Goal: Task Accomplishment & Management: Complete application form

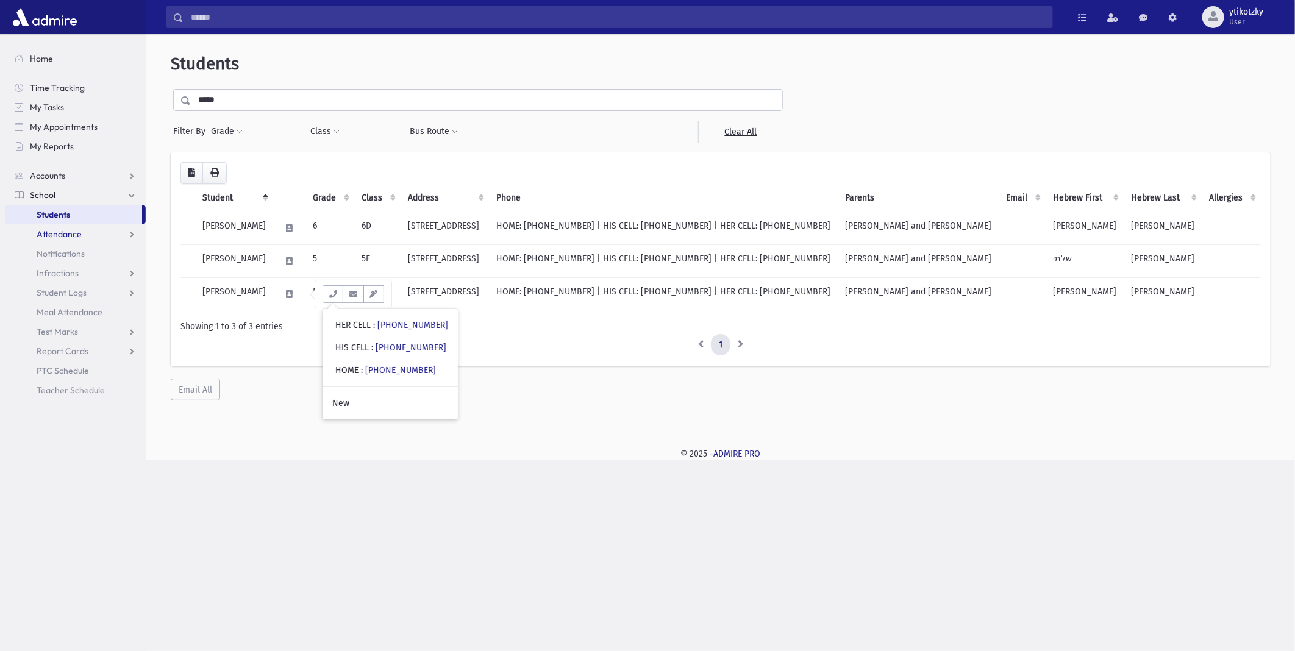
click at [62, 236] on span "Attendance" at bounding box center [59, 234] width 45 height 11
click at [65, 263] on link "List" at bounding box center [75, 273] width 141 height 20
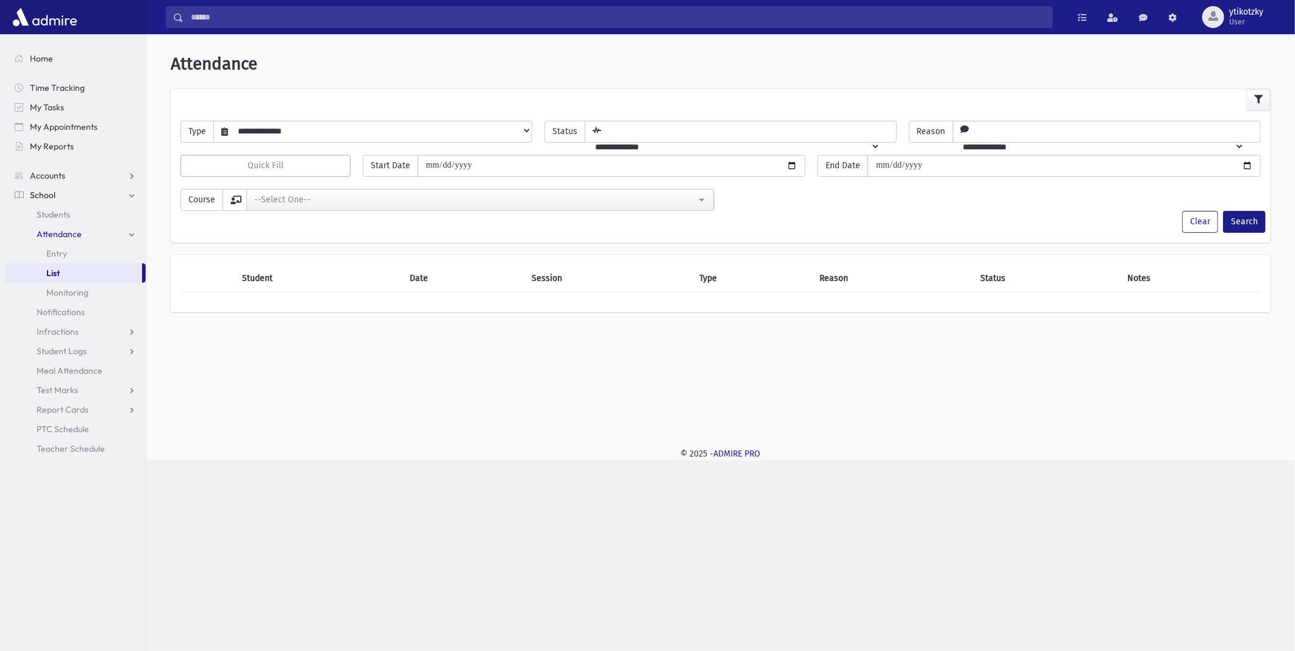
click at [40, 264] on link "List" at bounding box center [73, 273] width 137 height 20
click at [43, 257] on link "Entry" at bounding box center [75, 254] width 141 height 20
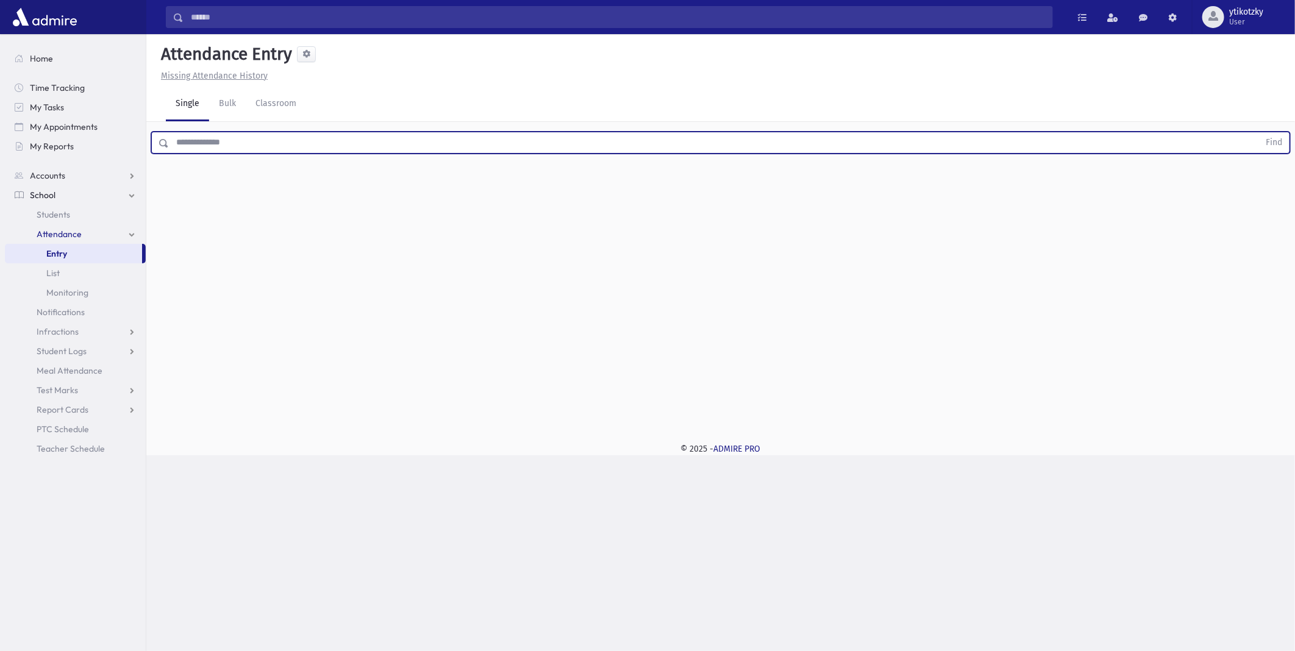
click at [227, 147] on input "text" at bounding box center [714, 143] width 1090 height 22
type input "******"
click at [1258, 132] on button "Find" at bounding box center [1273, 142] width 31 height 21
click at [472, 145] on input "text" at bounding box center [714, 143] width 1090 height 22
click at [1258, 132] on button "Find" at bounding box center [1273, 142] width 31 height 21
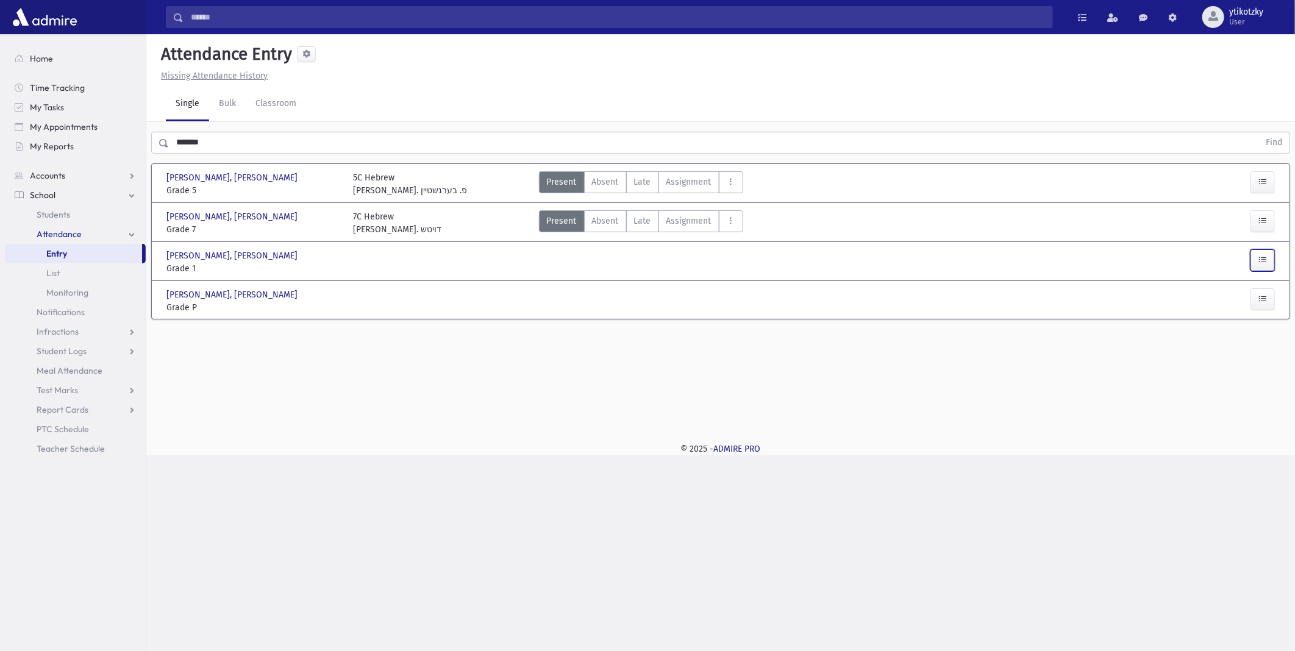
click at [1267, 256] on button "button" at bounding box center [1262, 260] width 24 height 22
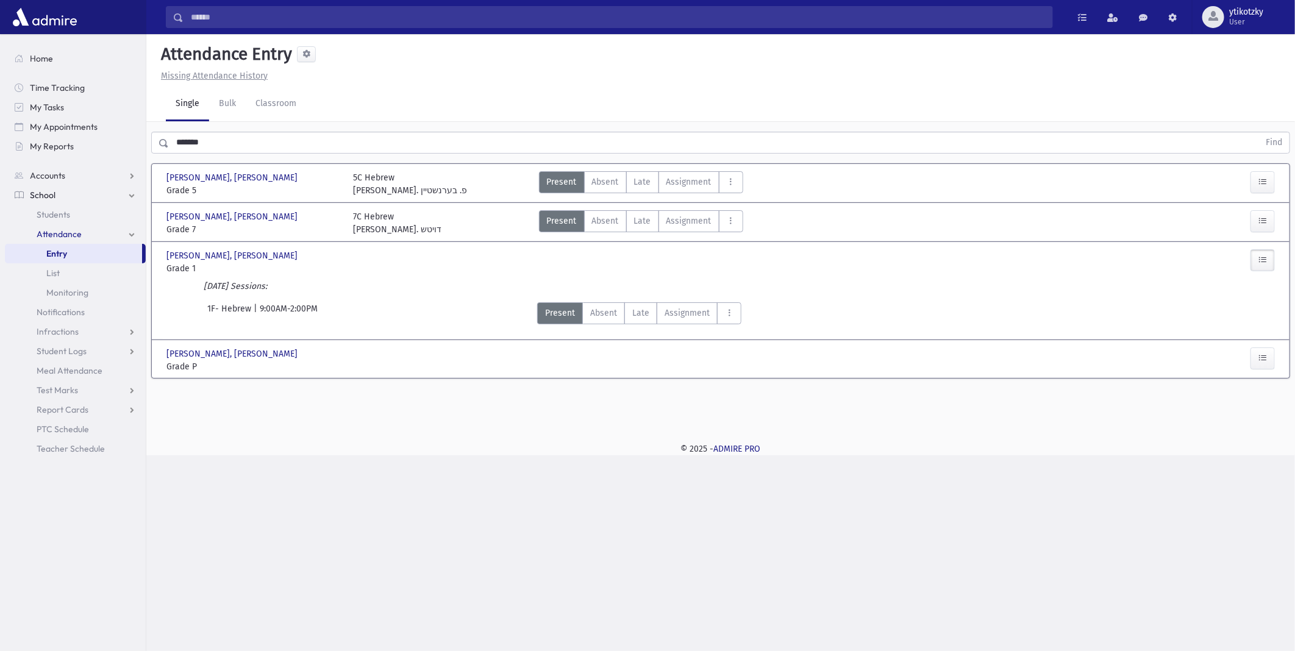
click at [1267, 256] on button "button" at bounding box center [1262, 260] width 24 height 22
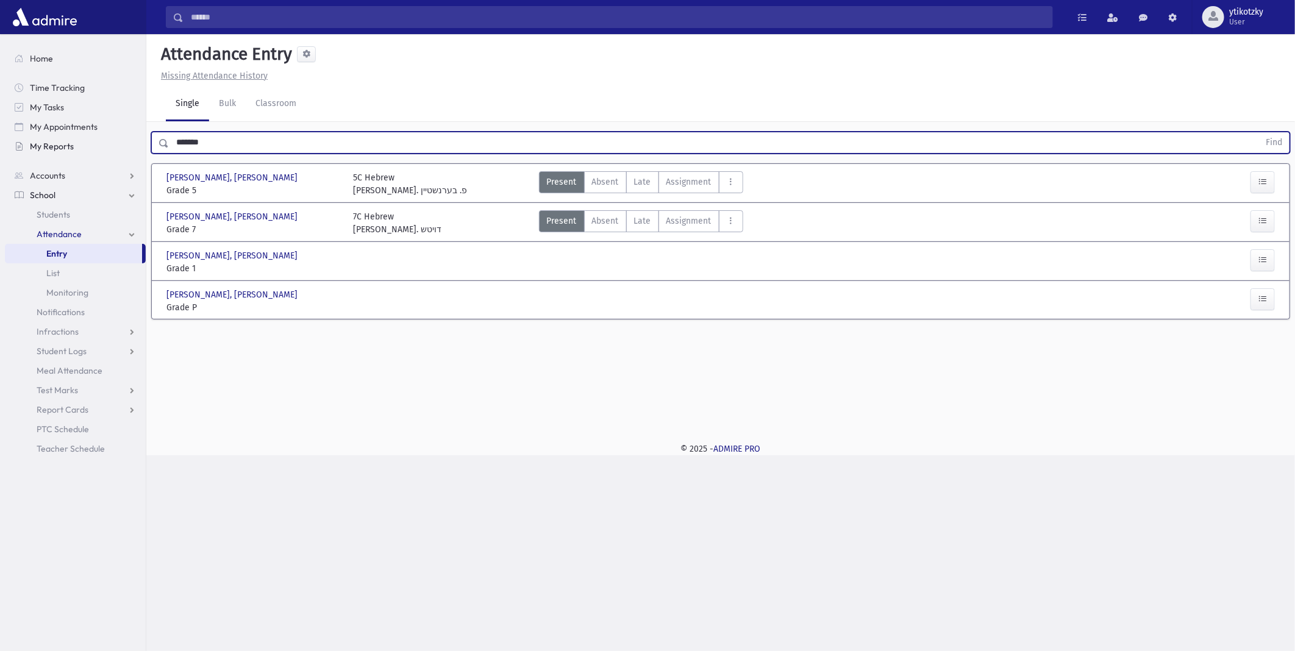
drag, startPoint x: 226, startPoint y: 139, endPoint x: 99, endPoint y: 137, distance: 127.4
click at [101, 137] on div "Search Results All Accounts" at bounding box center [647, 325] width 1295 height 651
click at [1258, 132] on button "Find" at bounding box center [1273, 142] width 31 height 21
type input "*"
type input "***"
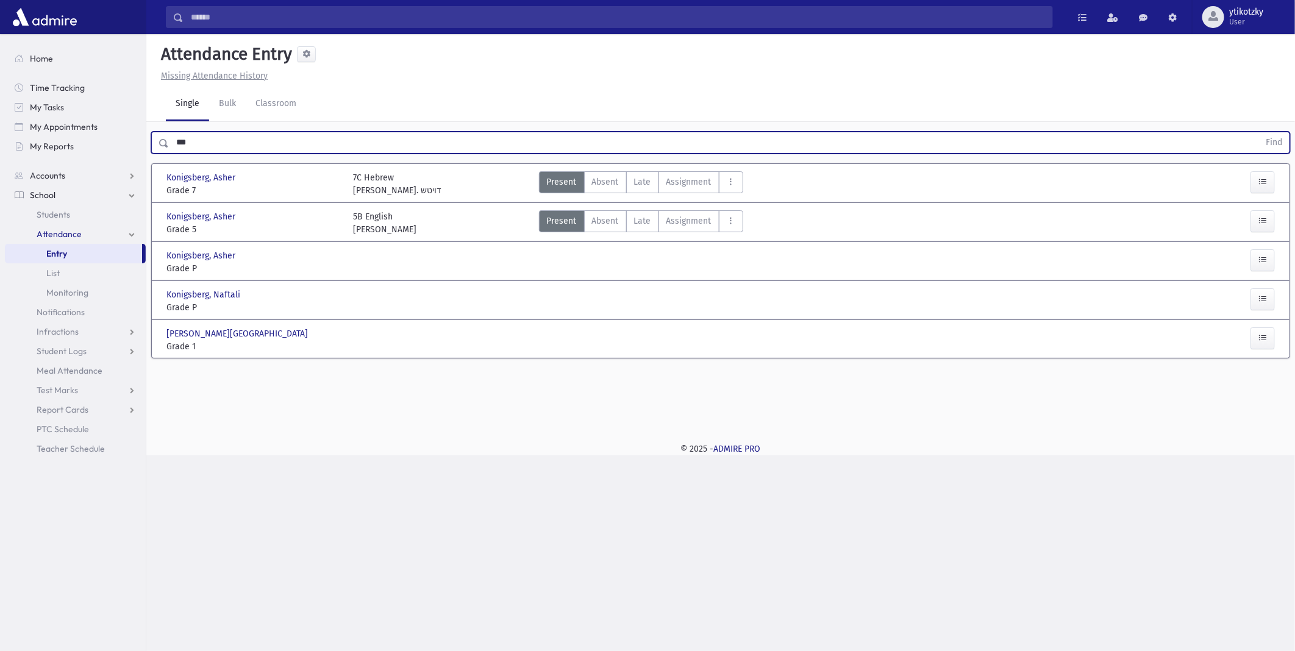
click at [1258, 132] on button "Find" at bounding box center [1273, 142] width 31 height 21
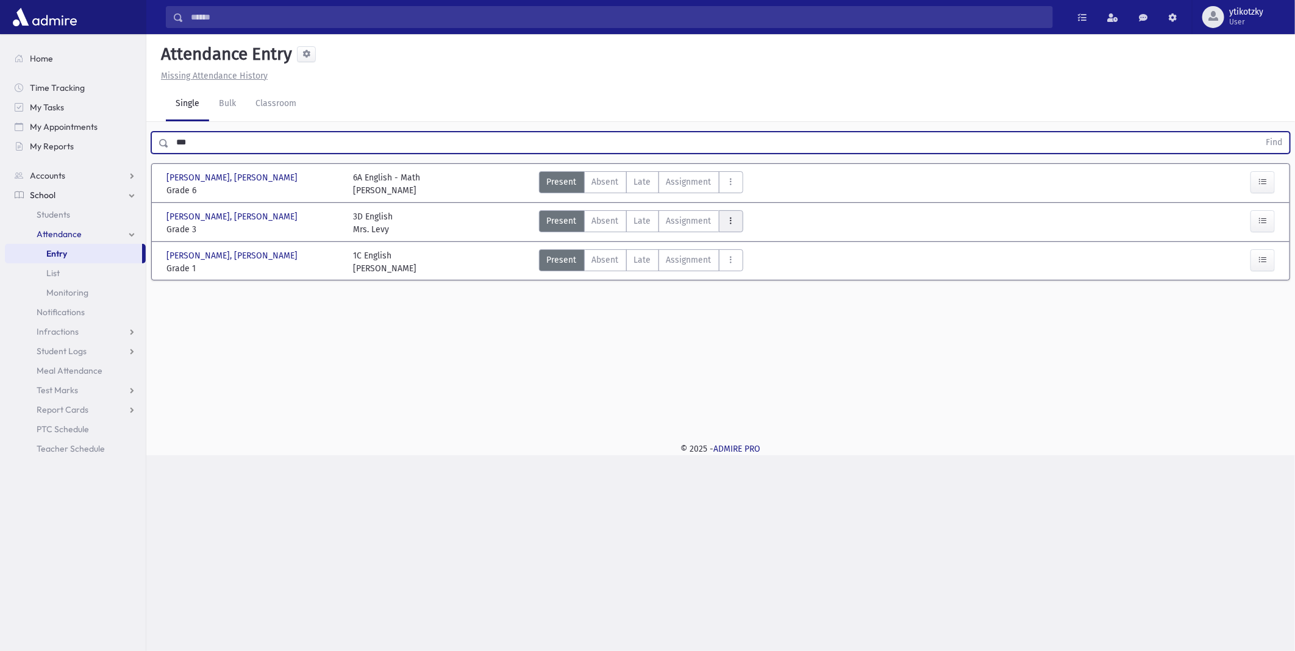
click at [722, 220] on button "AttTypes" at bounding box center [731, 221] width 24 height 22
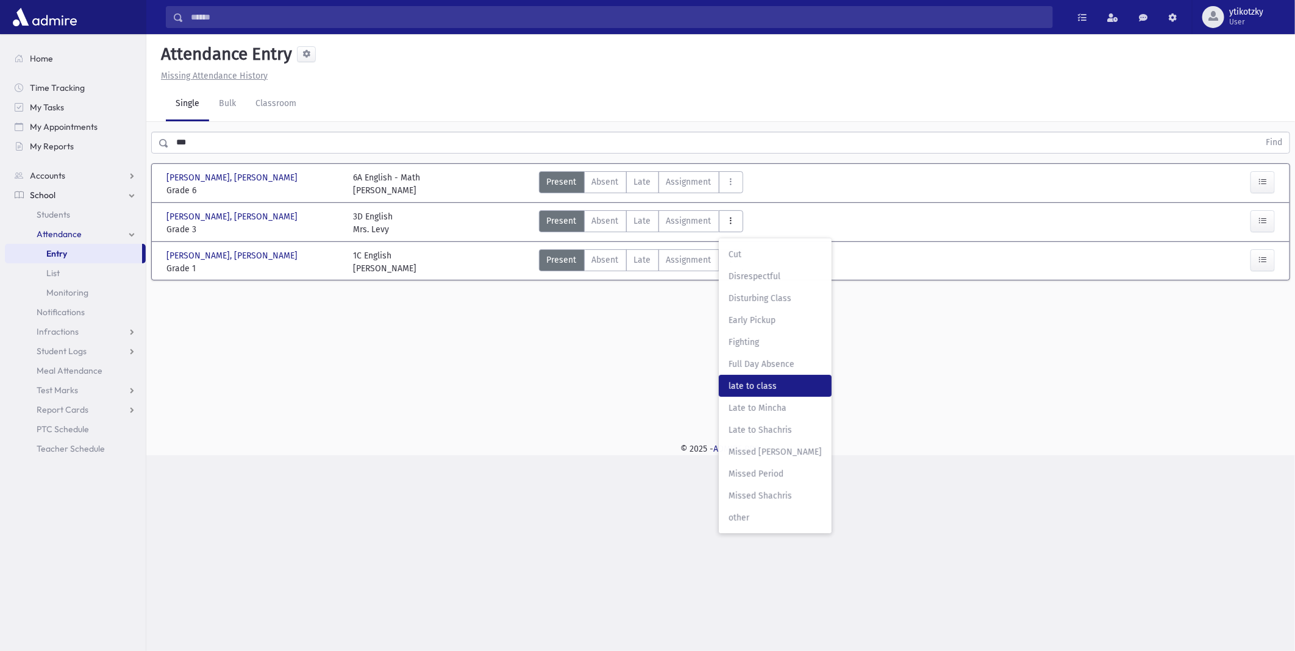
click at [769, 376] on class"] "late to class late to class" at bounding box center [775, 386] width 113 height 22
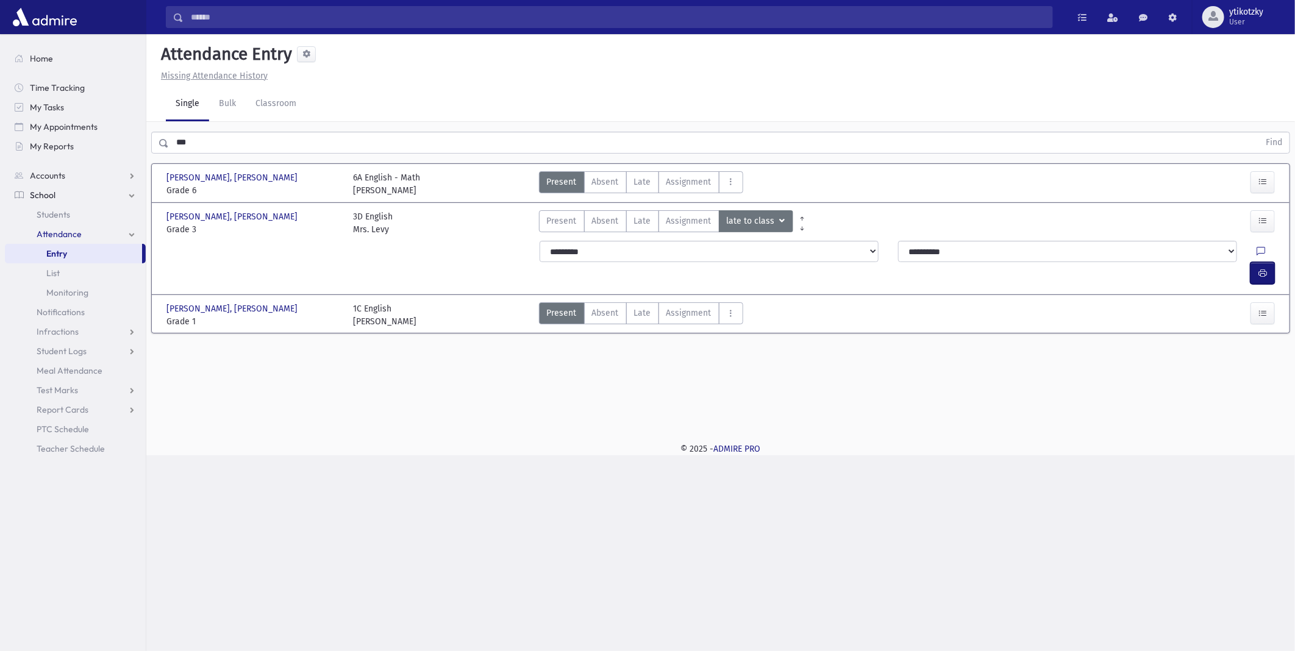
click at [1262, 268] on icon "button" at bounding box center [1262, 273] width 9 height 10
